Goal: Check status: Check status

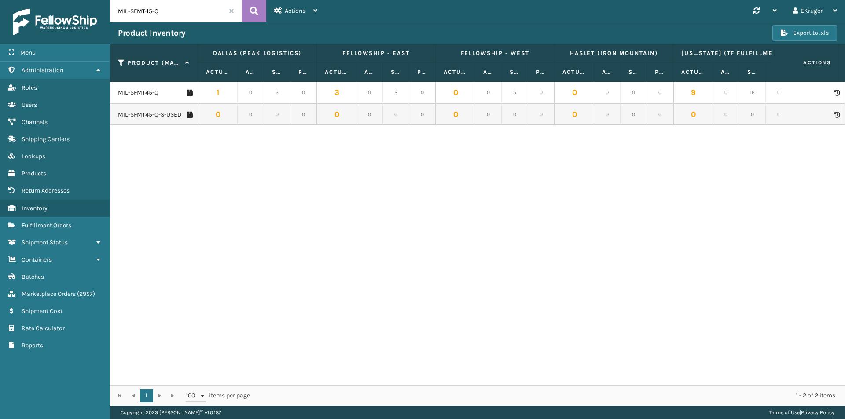
scroll to position [0, 1327]
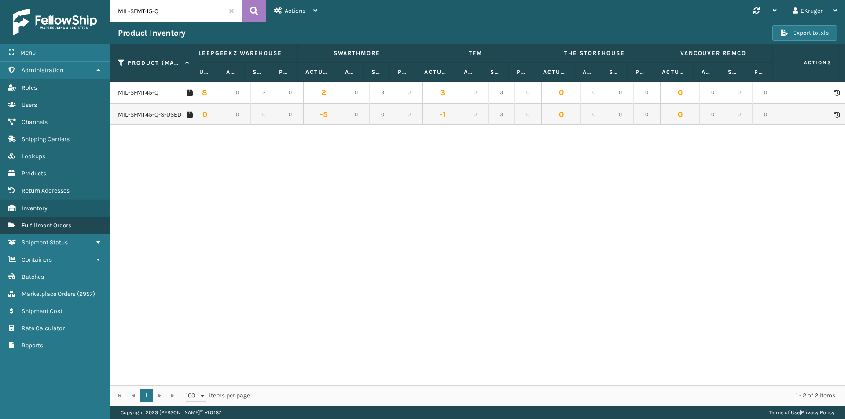
click at [64, 221] on link "Fulfillment Orders" at bounding box center [55, 225] width 110 height 17
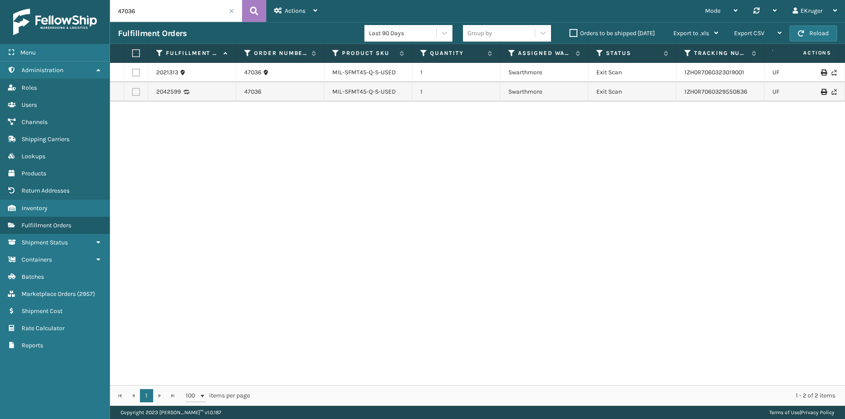
drag, startPoint x: 165, startPoint y: 11, endPoint x: 102, endPoint y: 7, distance: 63.5
click at [102, 0] on div "Menu Administration Roles Users Channels Shipping Carriers Lookups Products Ret…" at bounding box center [422, 0] width 845 height 0
paste input "6987"
type input "46987"
drag, startPoint x: 330, startPoint y: 71, endPoint x: 371, endPoint y: 74, distance: 42.0
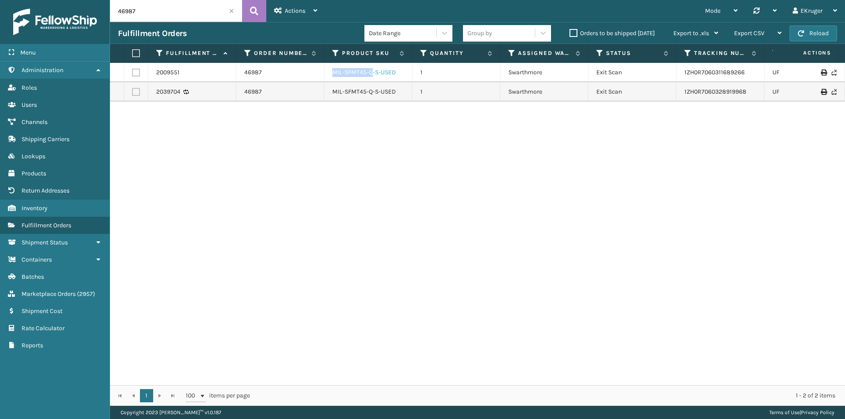
click at [371, 74] on td "MIL-SFMT45-Q-S-USED" at bounding box center [368, 72] width 88 height 19
copy link "MIL-SFMT45-Q"
click at [41, 211] on span "Inventory" at bounding box center [35, 208] width 26 height 7
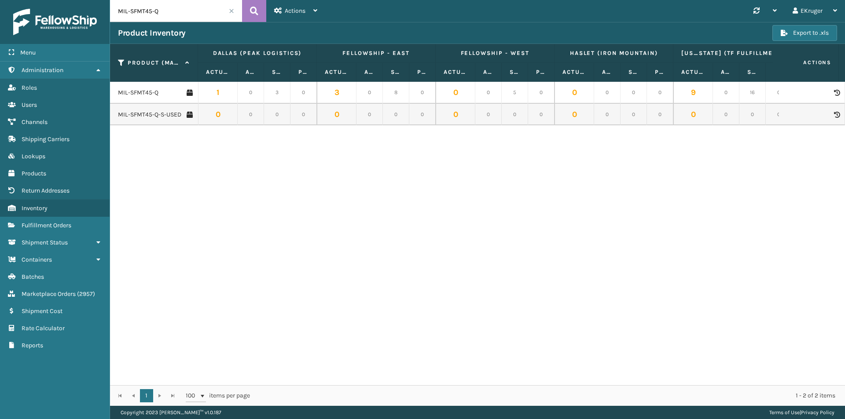
click at [181, 10] on input "MIL-SFMT45-Q" at bounding box center [176, 11] width 132 height 22
drag, startPoint x: 94, startPoint y: 12, endPoint x: 81, endPoint y: 12, distance: 13.6
click at [81, 0] on div "Menu Administration Roles Users Channels Shipping Carriers Lookups Products Ret…" at bounding box center [422, 0] width 845 height 0
click at [247, 11] on button at bounding box center [254, 11] width 24 height 22
click at [354, 176] on div "MIL-SFMT45-Q 1 0 3 0 3 0 8 0 0 0 5 0 0 0 0 0 9 0 16 0 0 0 3 0 0 0 0 0 0 0 0 0 0…" at bounding box center [477, 234] width 735 height 304
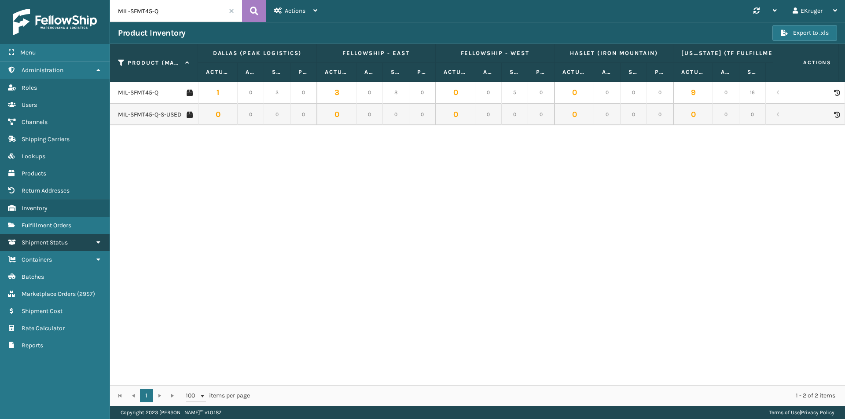
click at [81, 238] on link "Shipment Status" at bounding box center [55, 242] width 110 height 17
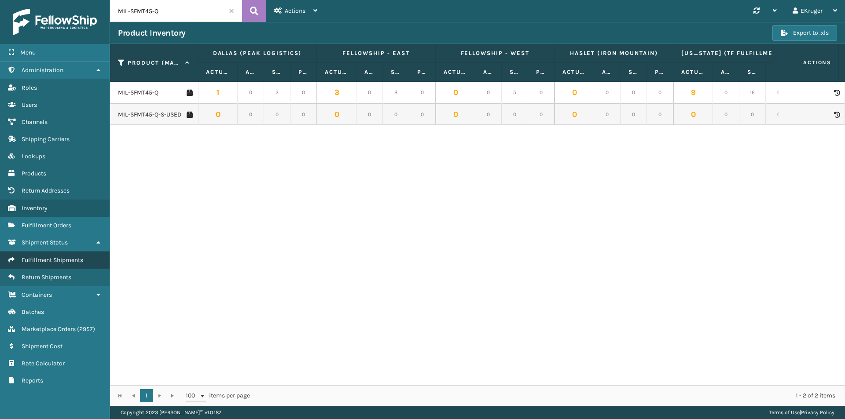
click at [52, 258] on span "Fulfillment Shipments" at bounding box center [53, 260] width 62 height 7
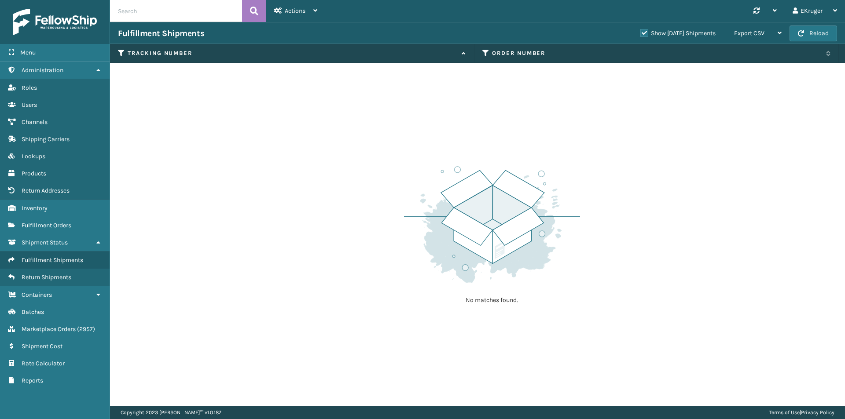
click at [176, 11] on input "text" at bounding box center [176, 11] width 132 height 22
paste input "1ZH0R7060300473241."
type input "1ZH0R7060300473241"
click at [640, 31] on label "Show [DATE] Shipments" at bounding box center [677, 32] width 75 height 7
click at [640, 31] on input "Show [DATE] Shipments" at bounding box center [640, 31] width 0 height 6
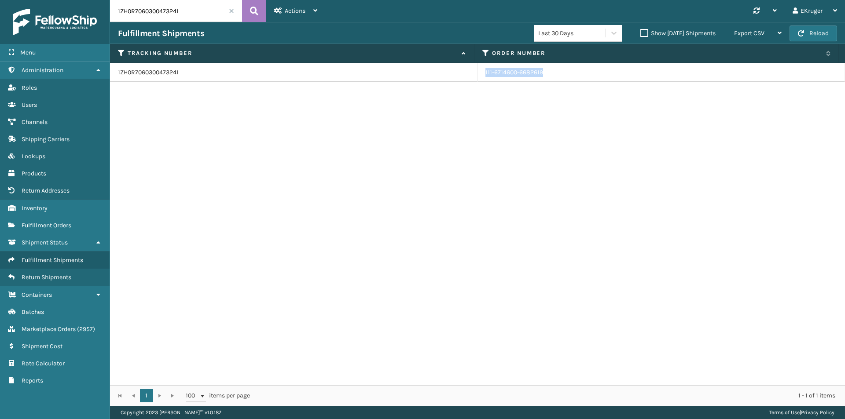
drag, startPoint x: 544, startPoint y: 73, endPoint x: 482, endPoint y: 74, distance: 62.5
click at [482, 74] on td "111-6714600-6682619" at bounding box center [660, 72] width 367 height 19
copy link "111-6714600-6682619"
click at [368, 133] on div "1ZH0R7060300473241 111-6714600-6682619" at bounding box center [477, 224] width 735 height 323
drag, startPoint x: 182, startPoint y: 15, endPoint x: 109, endPoint y: 2, distance: 74.3
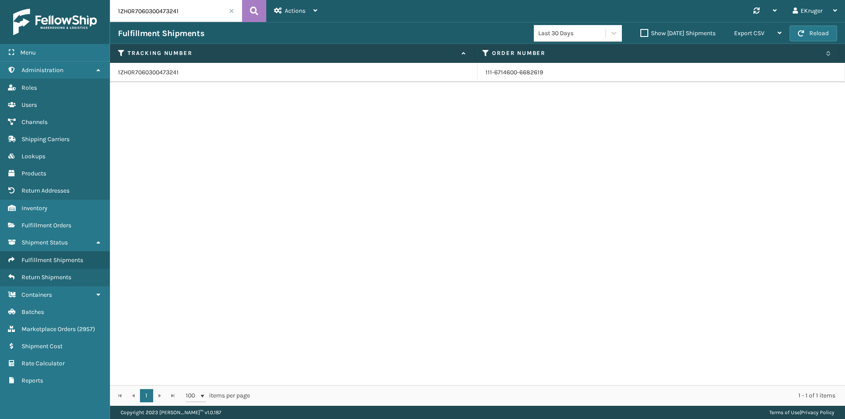
click at [109, 0] on div "Menu Administration Roles Users Channels Shipping Carriers Lookups Products Ret…" at bounding box center [422, 0] width 845 height 0
click at [49, 204] on link "Inventory" at bounding box center [55, 208] width 110 height 17
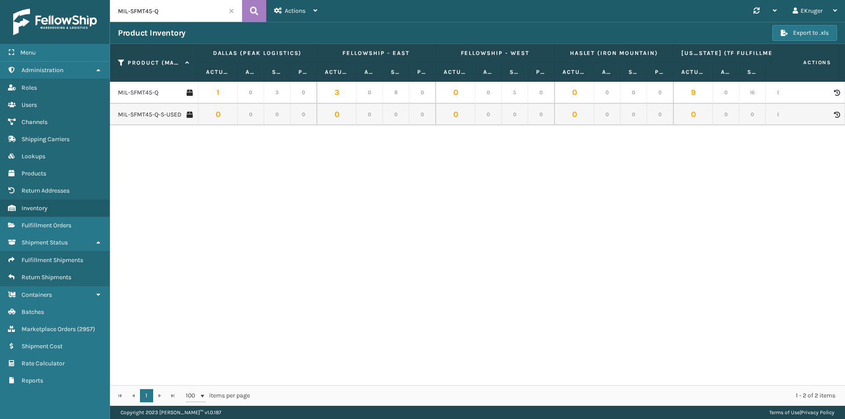
drag, startPoint x: 171, startPoint y: 12, endPoint x: 110, endPoint y: 7, distance: 60.9
click at [110, 7] on input "MIL-SFMT45-Q" at bounding box center [176, 11] width 132 height 22
paste input "TRI-4-F"
type input "MIL-TRI-4-F"
